Goal: Information Seeking & Learning: Find specific page/section

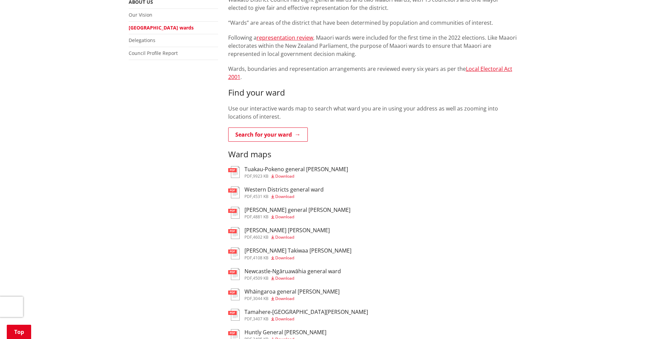
scroll to position [80, 0]
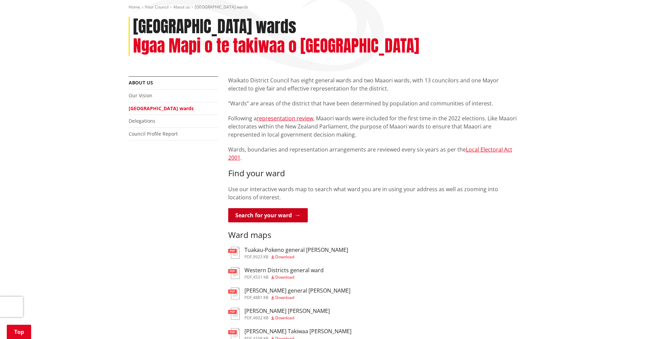
click at [270, 208] on link "Search for your ward" at bounding box center [268, 215] width 80 height 14
click at [262, 308] on h3 "Tai Raro Takiwaa Maaori Ward" at bounding box center [287, 311] width 85 height 6
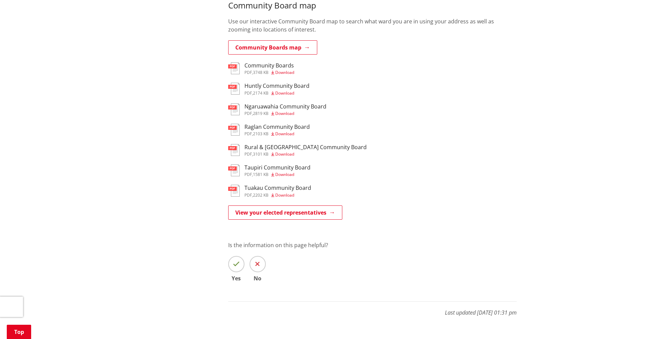
scroll to position [551, 0]
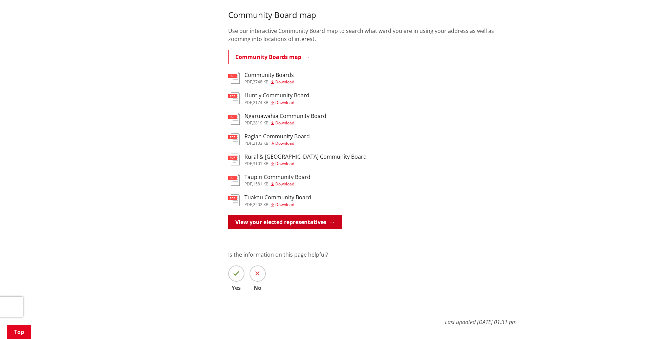
click at [256, 215] on link "View your elected representatives" at bounding box center [285, 222] width 114 height 14
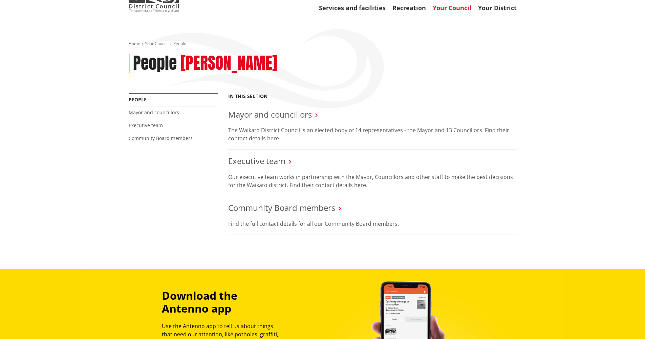
scroll to position [45, 0]
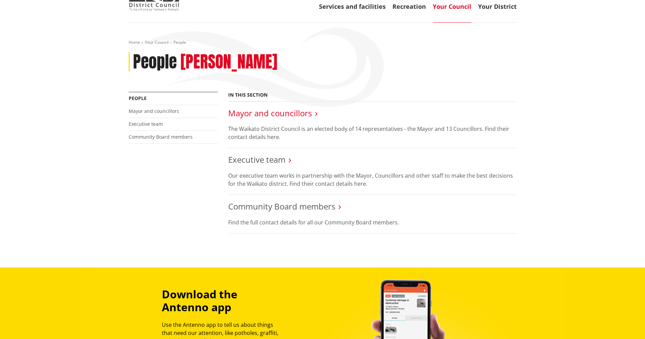
click at [262, 113] on link "Mayor and councillors" at bounding box center [270, 112] width 84 height 11
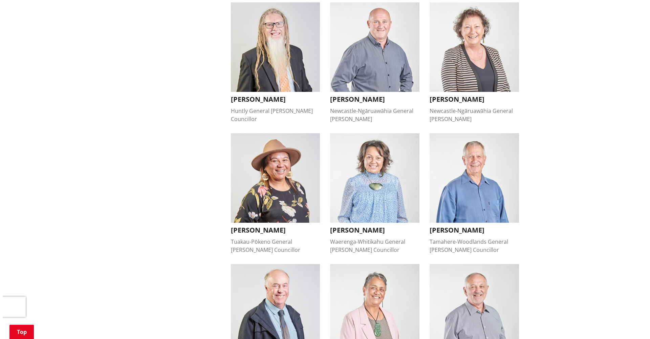
scroll to position [386, 0]
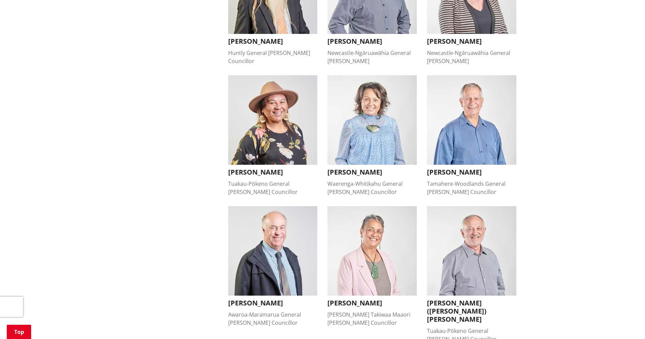
click at [376, 180] on div "Waerenga-Whitikahu General Ward Councillor" at bounding box center [372, 188] width 89 height 16
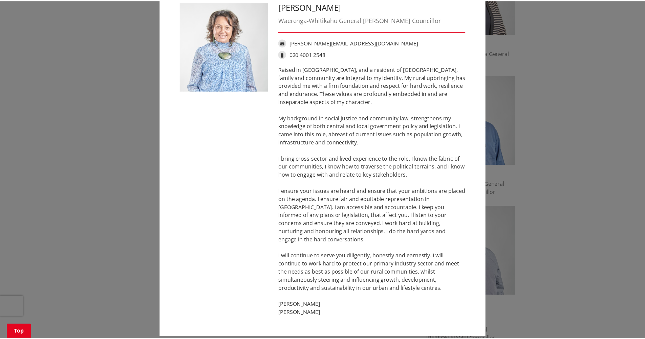
scroll to position [0, 0]
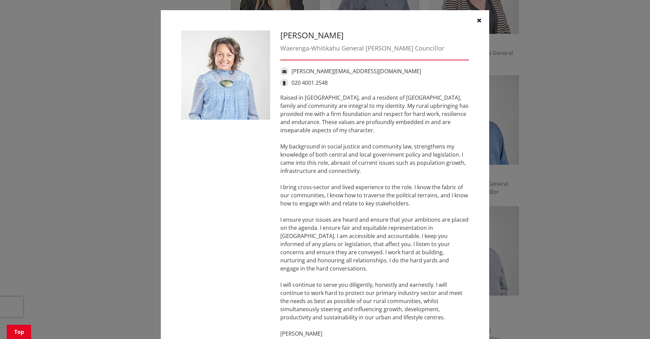
click at [478, 22] on icon "button" at bounding box center [480, 20] width 4 height 5
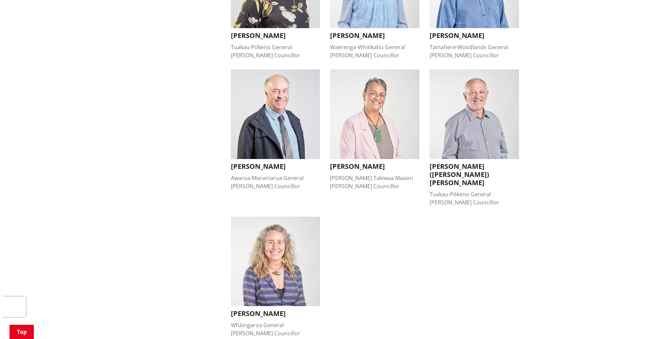
scroll to position [514, 0]
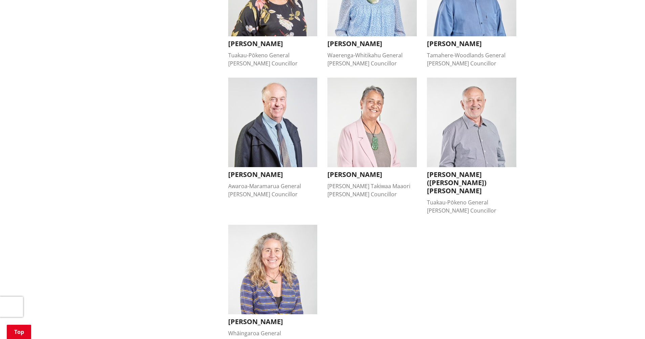
click at [366, 124] on img "button" at bounding box center [372, 122] width 89 height 89
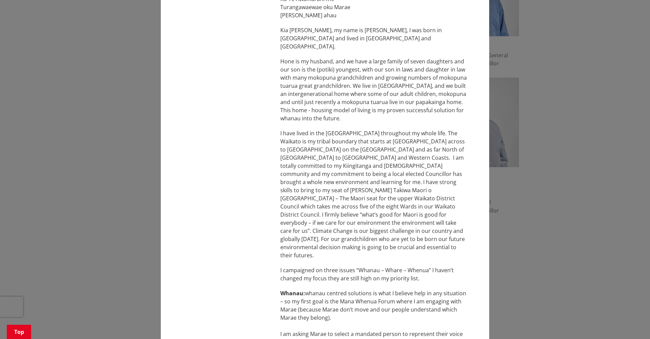
scroll to position [154, 0]
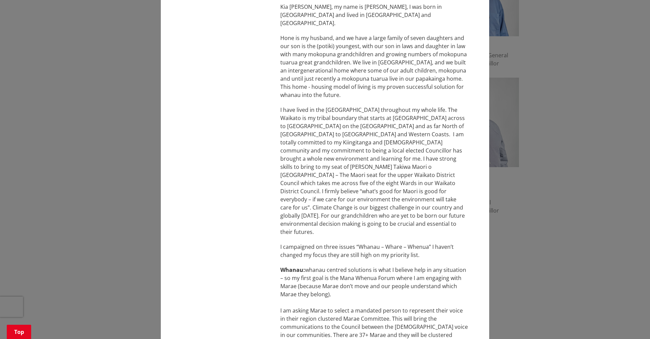
click at [212, 147] on div "Tilly Turner Tai Runga Takiwaa Maaori Ward Councillor Tilly.Turner@waidc.govt.n…" at bounding box center [325, 190] width 298 height 628
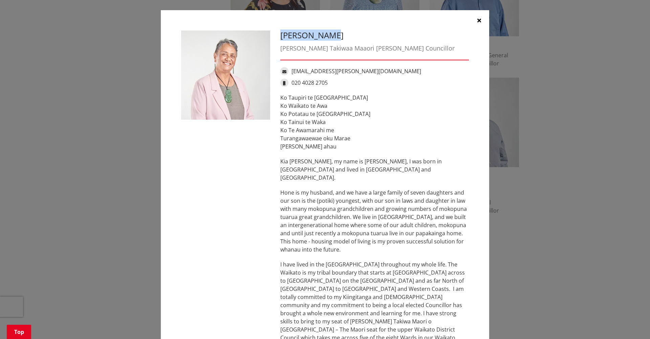
drag, startPoint x: 319, startPoint y: 36, endPoint x: 277, endPoint y: 33, distance: 42.9
click at [277, 33] on div "Tilly Turner Tai Runga Takiwaa Maaori Ward Councillor Tilly.Turner@waidc.govt.n…" at bounding box center [374, 344] width 199 height 628
copy h3 "Tilly Turner"
click at [399, 115] on p "Ko Waikato te Awa Ko Potatau te Tangata Ko Tainui te Waka Ko Te Awamarahi me Tu…" at bounding box center [375, 126] width 189 height 49
click at [478, 21] on icon "button" at bounding box center [480, 20] width 4 height 5
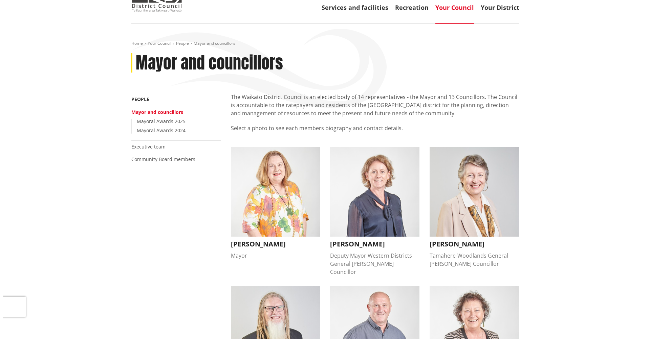
scroll to position [23, 0]
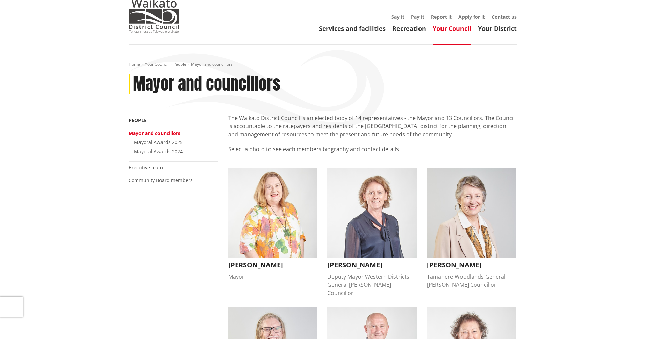
click at [282, 190] on img "button" at bounding box center [272, 212] width 89 height 89
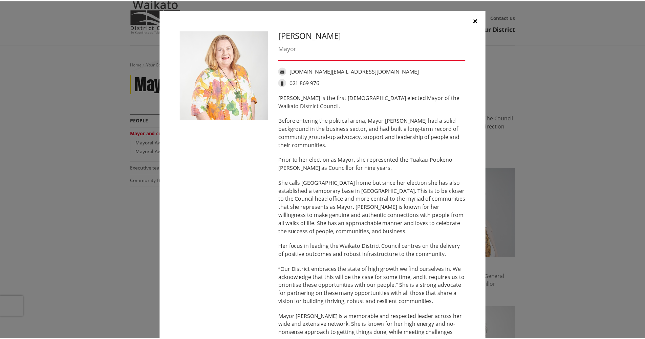
scroll to position [0, 0]
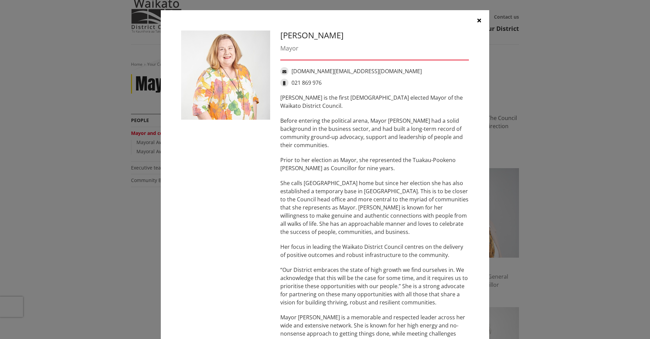
click at [333, 36] on h3 "Jacqui Church" at bounding box center [375, 35] width 189 height 10
drag, startPoint x: 333, startPoint y: 35, endPoint x: 278, endPoint y: 36, distance: 54.6
click at [281, 36] on h3 "Jacqui Church" at bounding box center [375, 35] width 189 height 10
copy h3 "Jacqui Church"
click at [478, 21] on icon "button" at bounding box center [480, 20] width 4 height 5
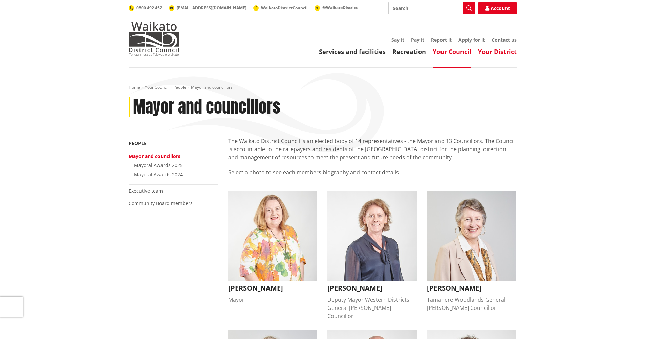
click at [496, 51] on link "Your District" at bounding box center [497, 51] width 39 height 8
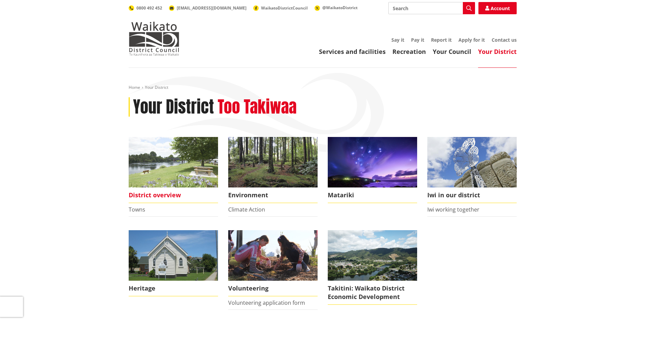
click at [165, 174] on img at bounding box center [173, 162] width 89 height 50
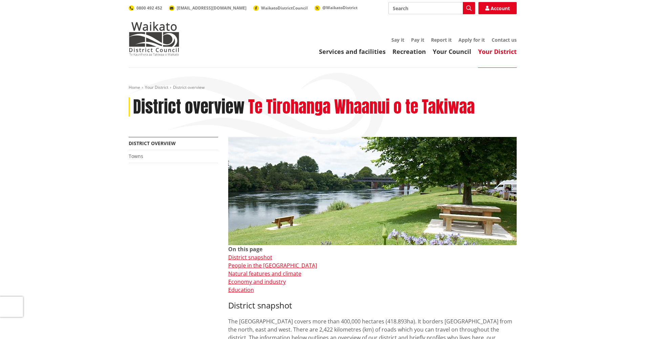
click at [482, 107] on div "District overview Te Tirohanga Whaanui o te Takiwaa" at bounding box center [323, 107] width 388 height 20
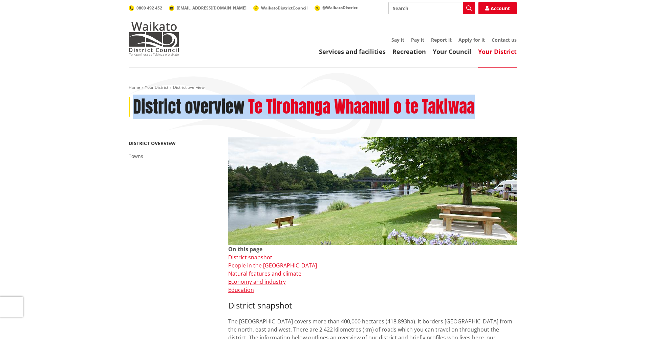
drag, startPoint x: 479, startPoint y: 106, endPoint x: 135, endPoint y: 112, distance: 344.6
click at [135, 112] on div "District overview Te Tirohanga Whaanui o te Takiwaa" at bounding box center [323, 107] width 388 height 20
copy div "District overview Te Tirohanga Whaanui o te Takiwaa"
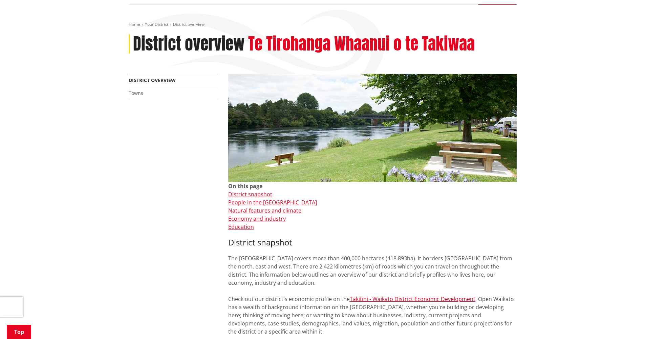
scroll to position [125, 0]
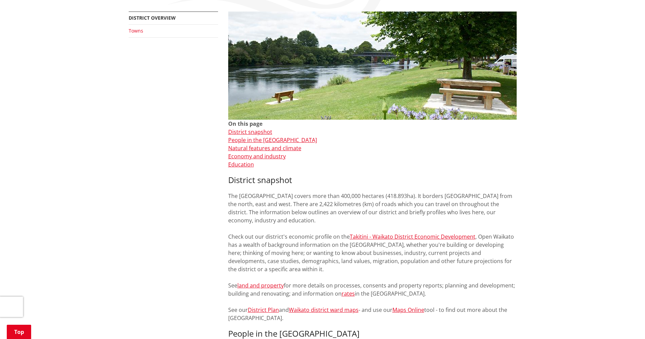
click at [138, 31] on link "Towns" at bounding box center [136, 30] width 15 height 6
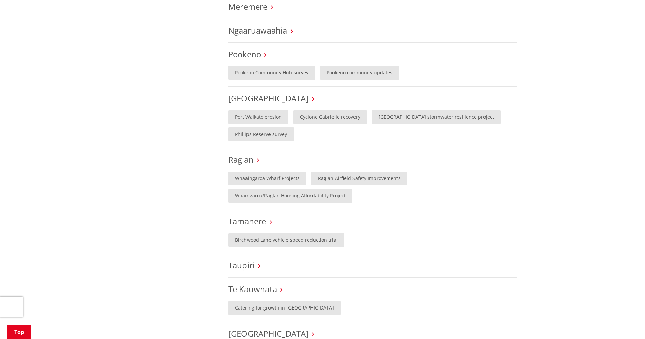
scroll to position [373, 0]
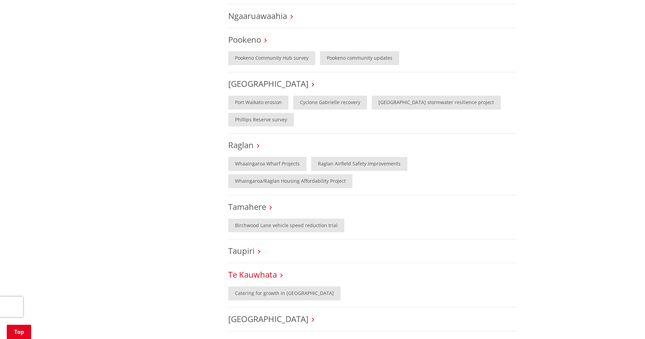
click at [268, 269] on link "Te Kauwhata" at bounding box center [252, 274] width 49 height 11
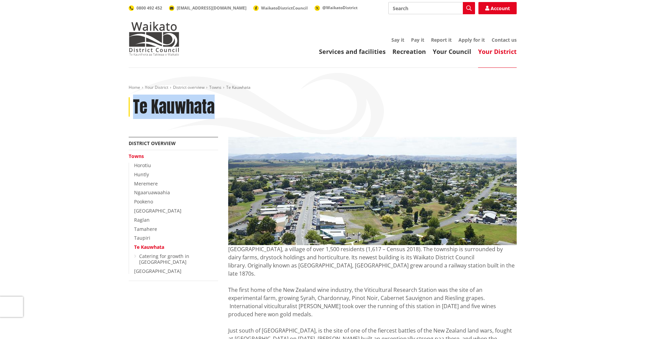
drag, startPoint x: 214, startPoint y: 106, endPoint x: 136, endPoint y: 106, distance: 78.3
click at [136, 106] on h1 "Te Kauwhata" at bounding box center [174, 107] width 82 height 20
copy h1 "Te Kauwhata"
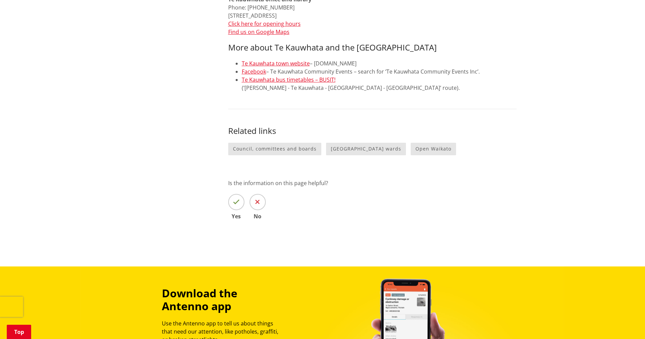
scroll to position [245, 0]
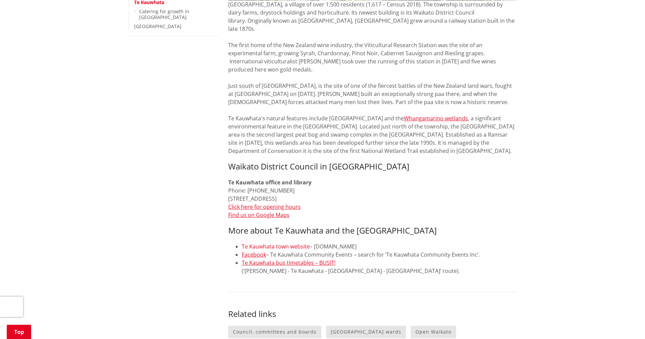
click at [284, 243] on link "Te Kauwhata town website" at bounding box center [276, 246] width 68 height 7
